Goal: Information Seeking & Learning: Check status

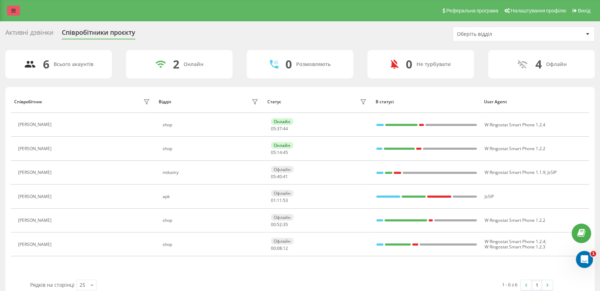
click at [9, 12] on link at bounding box center [13, 11] width 13 height 10
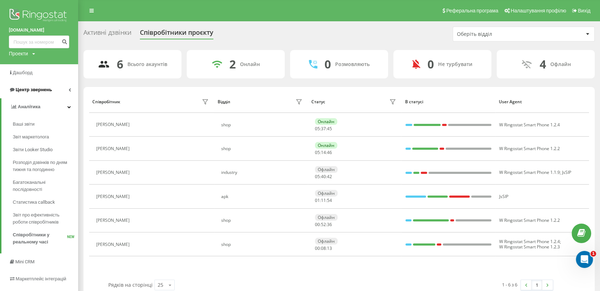
click at [44, 92] on span "Центр звернень" at bounding box center [34, 89] width 36 height 5
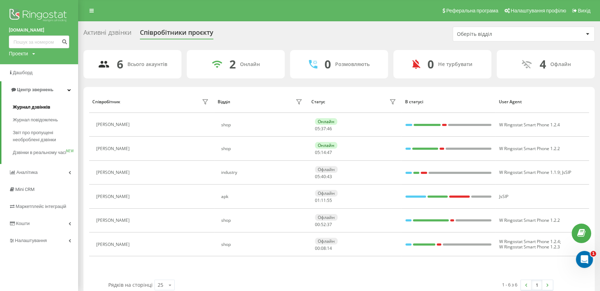
click at [32, 106] on span "Журнал дзвінків" at bounding box center [32, 107] width 38 height 7
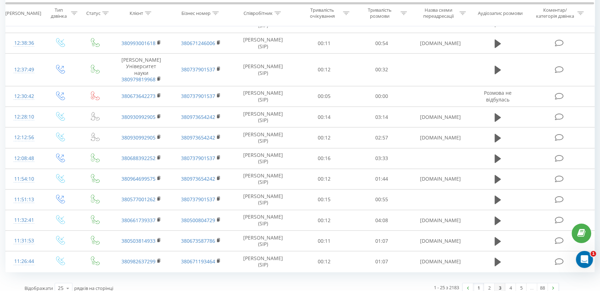
click at [497, 283] on link "3" at bounding box center [500, 288] width 11 height 10
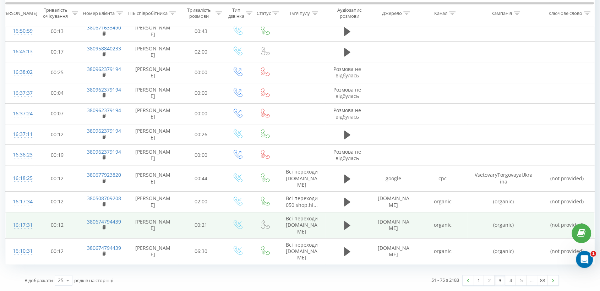
scroll to position [437, 0]
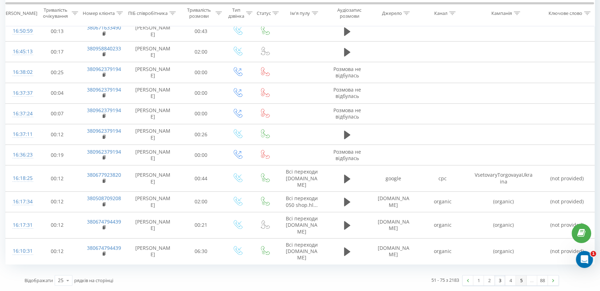
click at [520, 282] on link "5" at bounding box center [521, 280] width 11 height 10
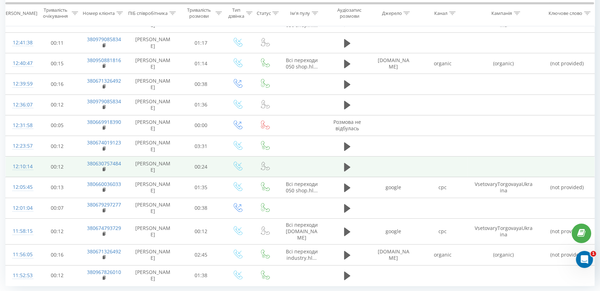
scroll to position [417, 0]
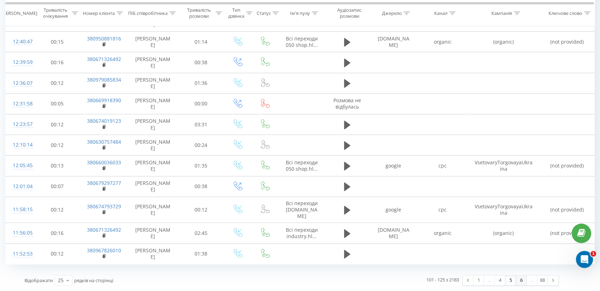
click at [521, 282] on link "6" at bounding box center [521, 280] width 11 height 10
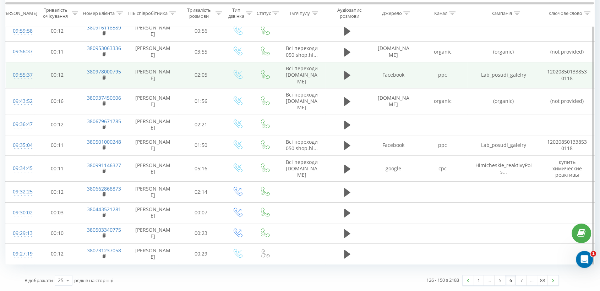
scroll to position [455, 0]
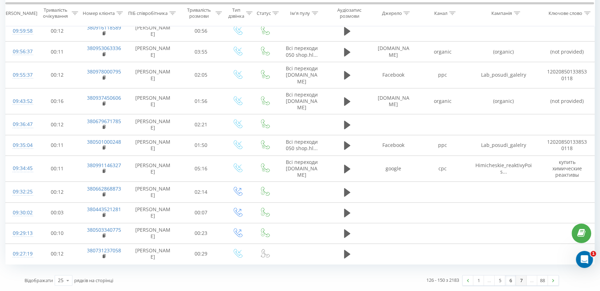
click at [519, 281] on link "7" at bounding box center [521, 280] width 11 height 10
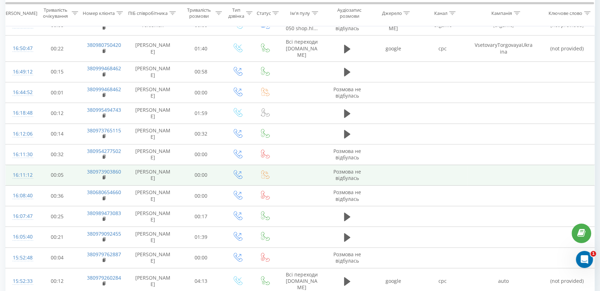
scroll to position [464, 0]
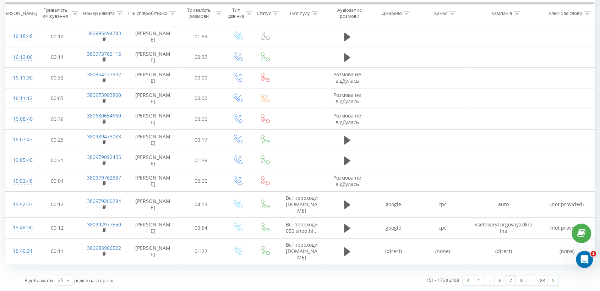
click at [530, 281] on div "…" at bounding box center [531, 280] width 11 height 10
click at [522, 283] on link "8" at bounding box center [521, 280] width 11 height 10
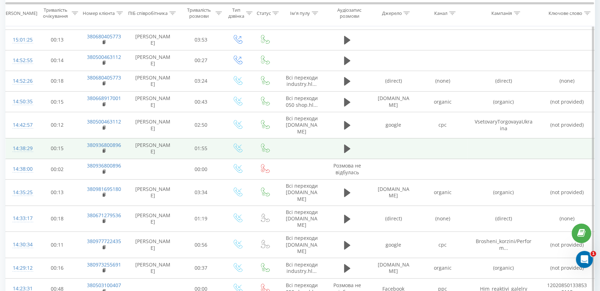
scroll to position [423, 0]
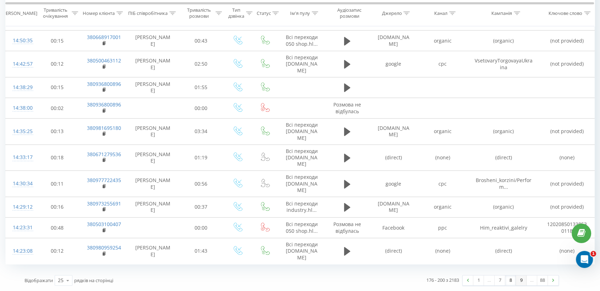
click at [520, 281] on link "9" at bounding box center [521, 280] width 11 height 10
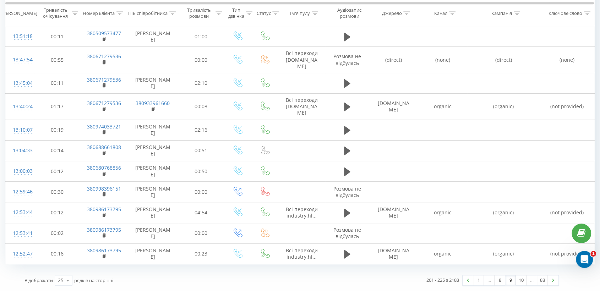
scroll to position [406, 0]
click at [522, 283] on link "10" at bounding box center [521, 280] width 11 height 10
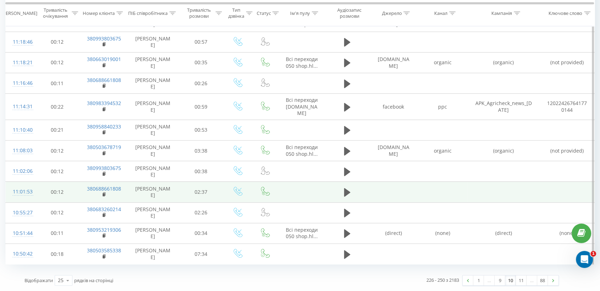
scroll to position [428, 0]
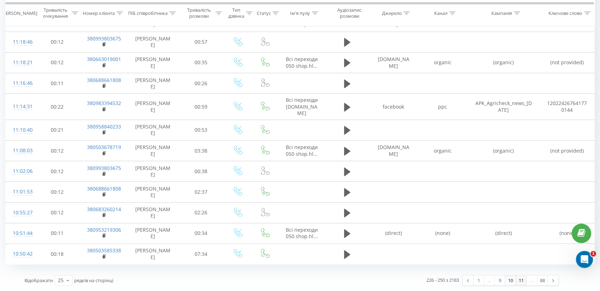
click at [523, 285] on link "11" at bounding box center [521, 280] width 11 height 10
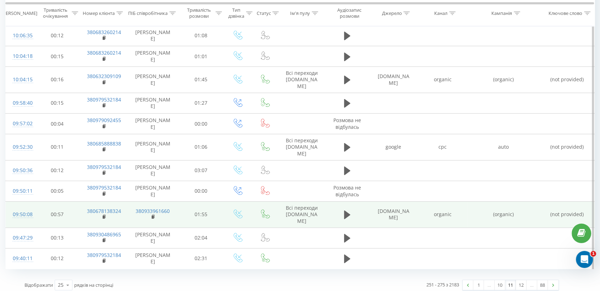
scroll to position [428, 0]
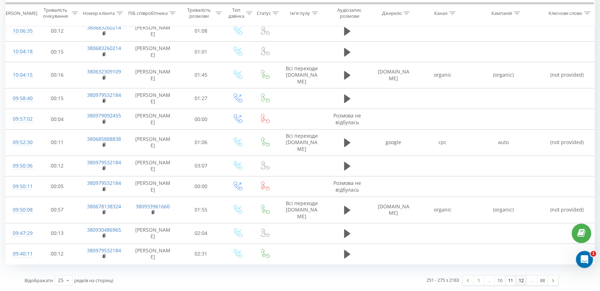
click at [522, 282] on link "12" at bounding box center [521, 280] width 11 height 10
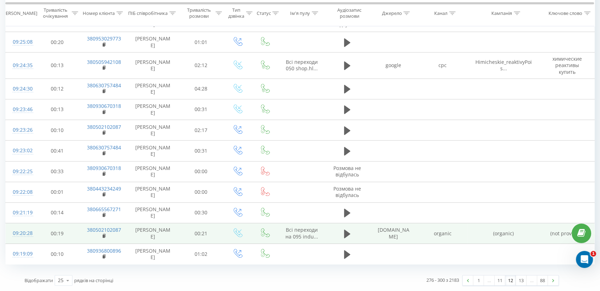
scroll to position [477, 0]
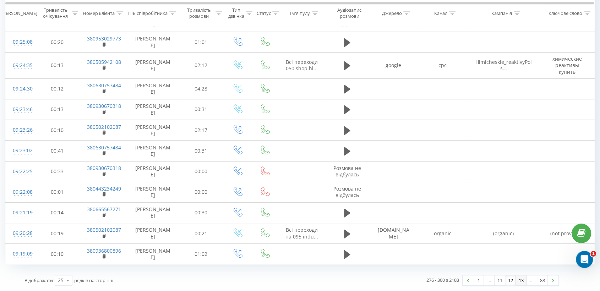
click at [524, 282] on link "13" at bounding box center [521, 280] width 11 height 10
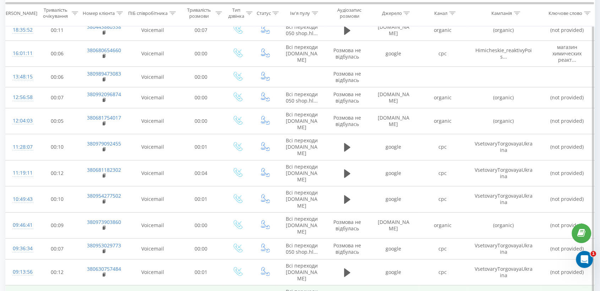
scroll to position [427, 0]
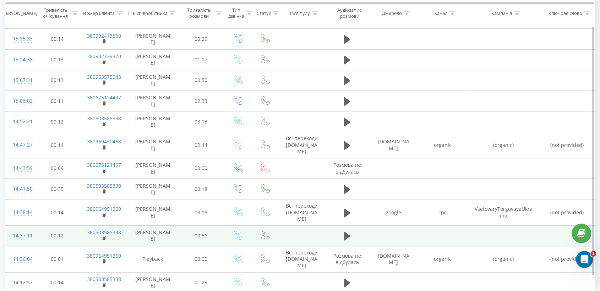
scroll to position [395, 0]
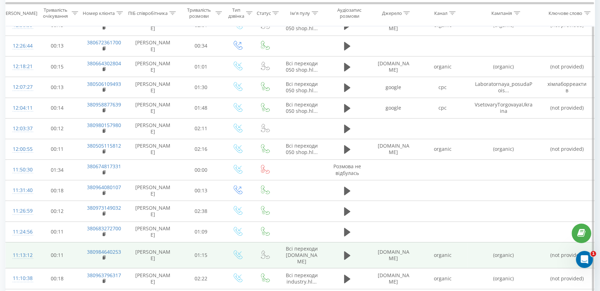
scroll to position [412, 0]
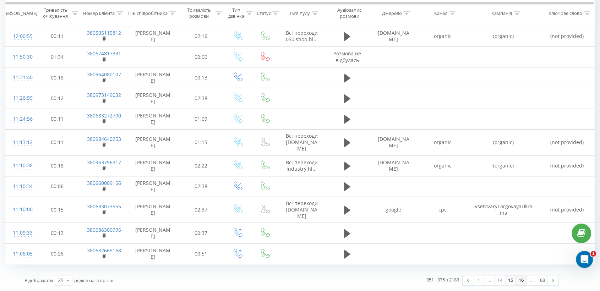
click at [521, 282] on link "16" at bounding box center [521, 280] width 11 height 10
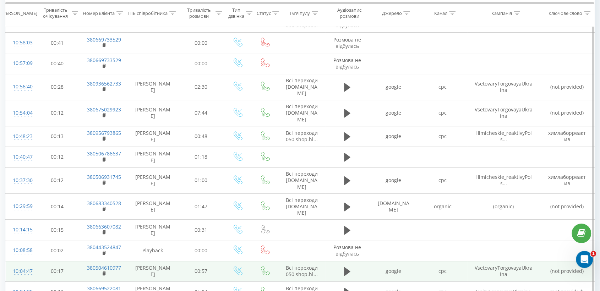
scroll to position [412, 0]
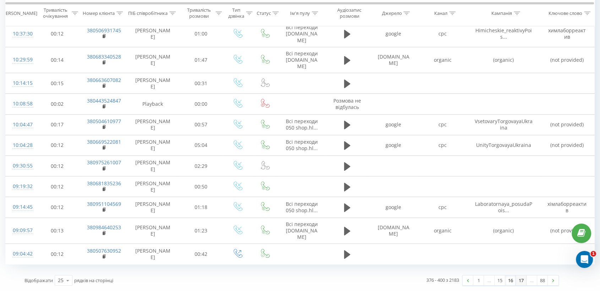
click at [519, 281] on link "17" at bounding box center [521, 280] width 11 height 10
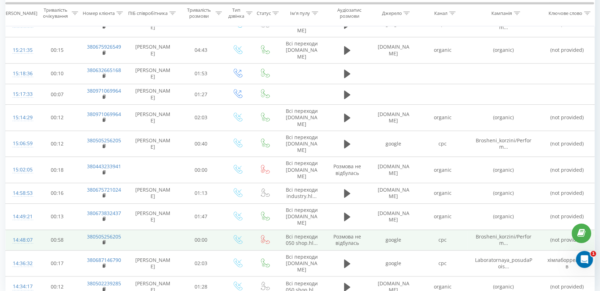
scroll to position [402, 0]
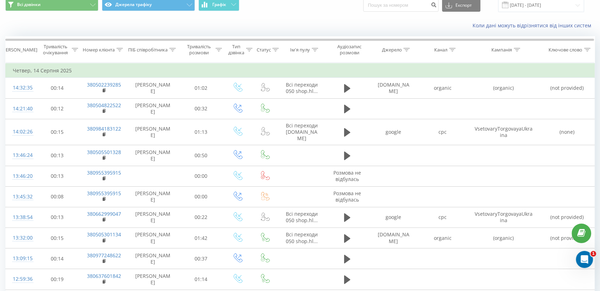
scroll to position [7, 0]
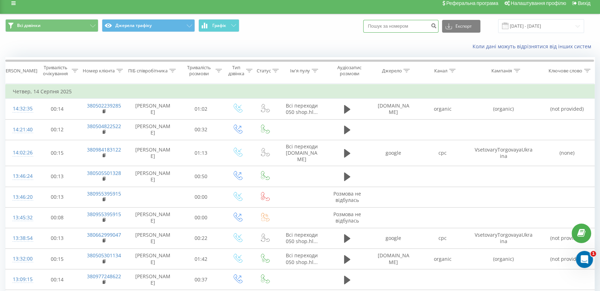
click at [408, 25] on input at bounding box center [400, 26] width 75 height 13
type input "0954988322"
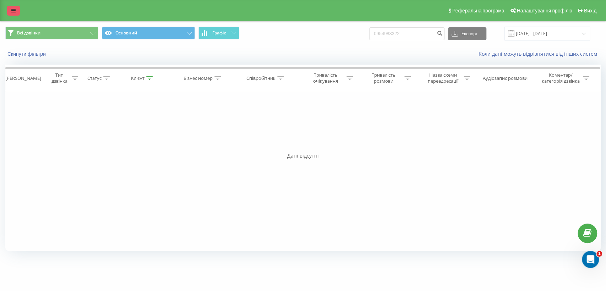
click at [16, 12] on link at bounding box center [13, 11] width 13 height 10
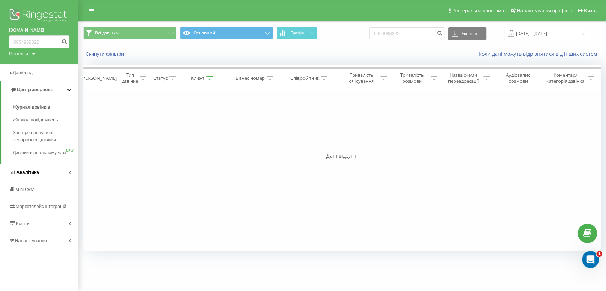
click at [49, 178] on link "Аналiтика" at bounding box center [39, 172] width 78 height 17
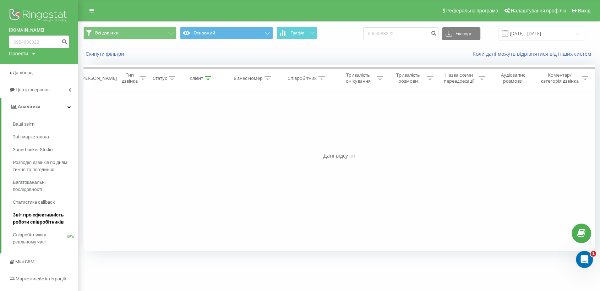
click at [48, 222] on span "Звіт про ефективність роботи співробітників" at bounding box center [44, 219] width 62 height 14
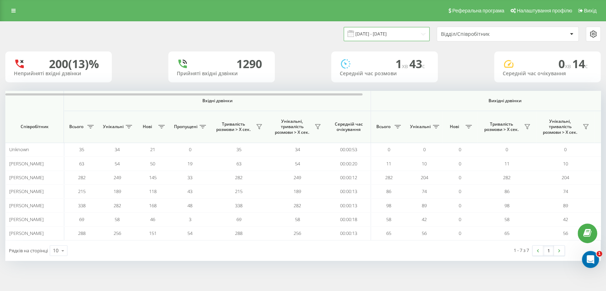
click at [420, 33] on input "20.07.2025 - 20.08.2025" at bounding box center [387, 34] width 86 height 14
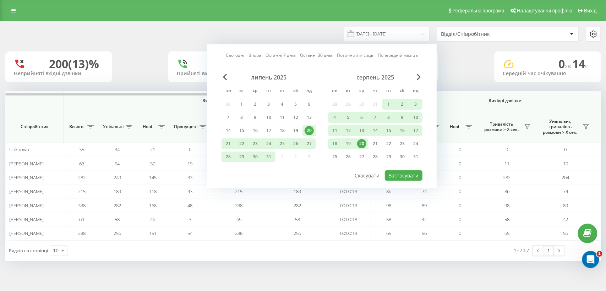
click at [360, 143] on div "20" at bounding box center [361, 143] width 9 height 9
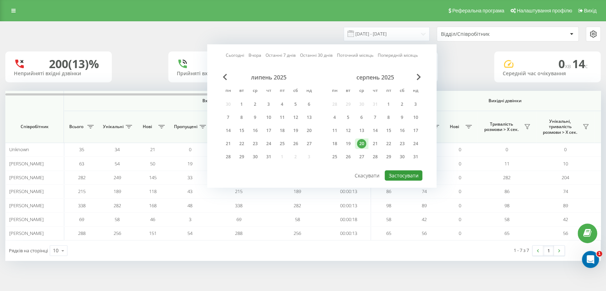
click at [401, 171] on button "Застосувати" at bounding box center [404, 175] width 38 height 10
type input "20.08.2025 - 20.08.2025"
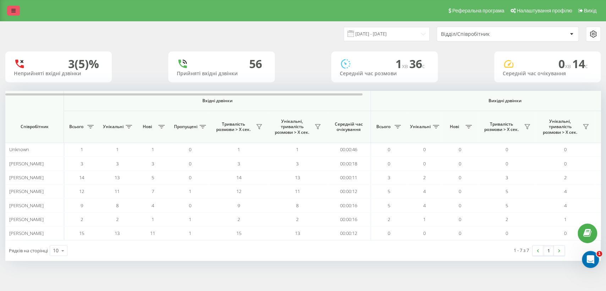
click at [12, 12] on icon at bounding box center [13, 10] width 4 height 5
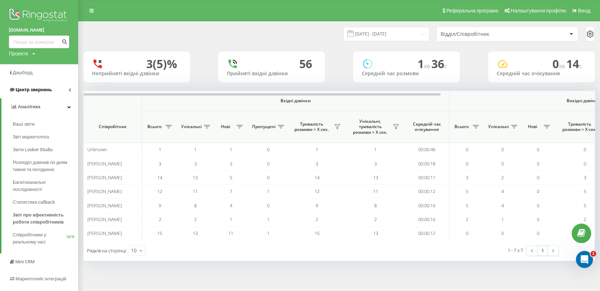
click at [45, 89] on span "Центр звернень" at bounding box center [34, 89] width 36 height 5
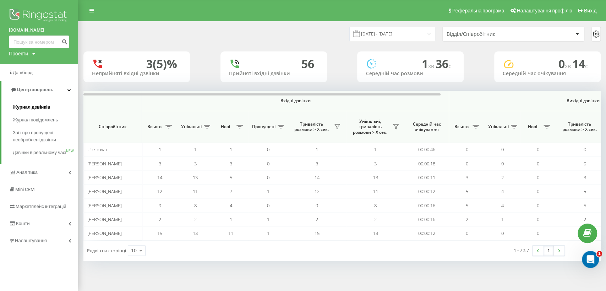
click at [44, 106] on span "Журнал дзвінків" at bounding box center [32, 107] width 38 height 7
click at [19, 108] on span "Журнал дзвінків" at bounding box center [32, 107] width 38 height 7
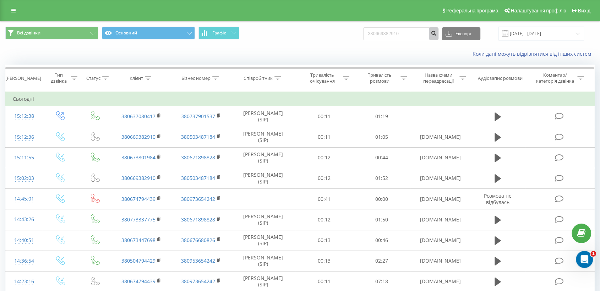
type input "380669382910"
click at [437, 33] on icon "submit" at bounding box center [434, 32] width 6 height 4
